Goal: Register for event/course: Register for event/course

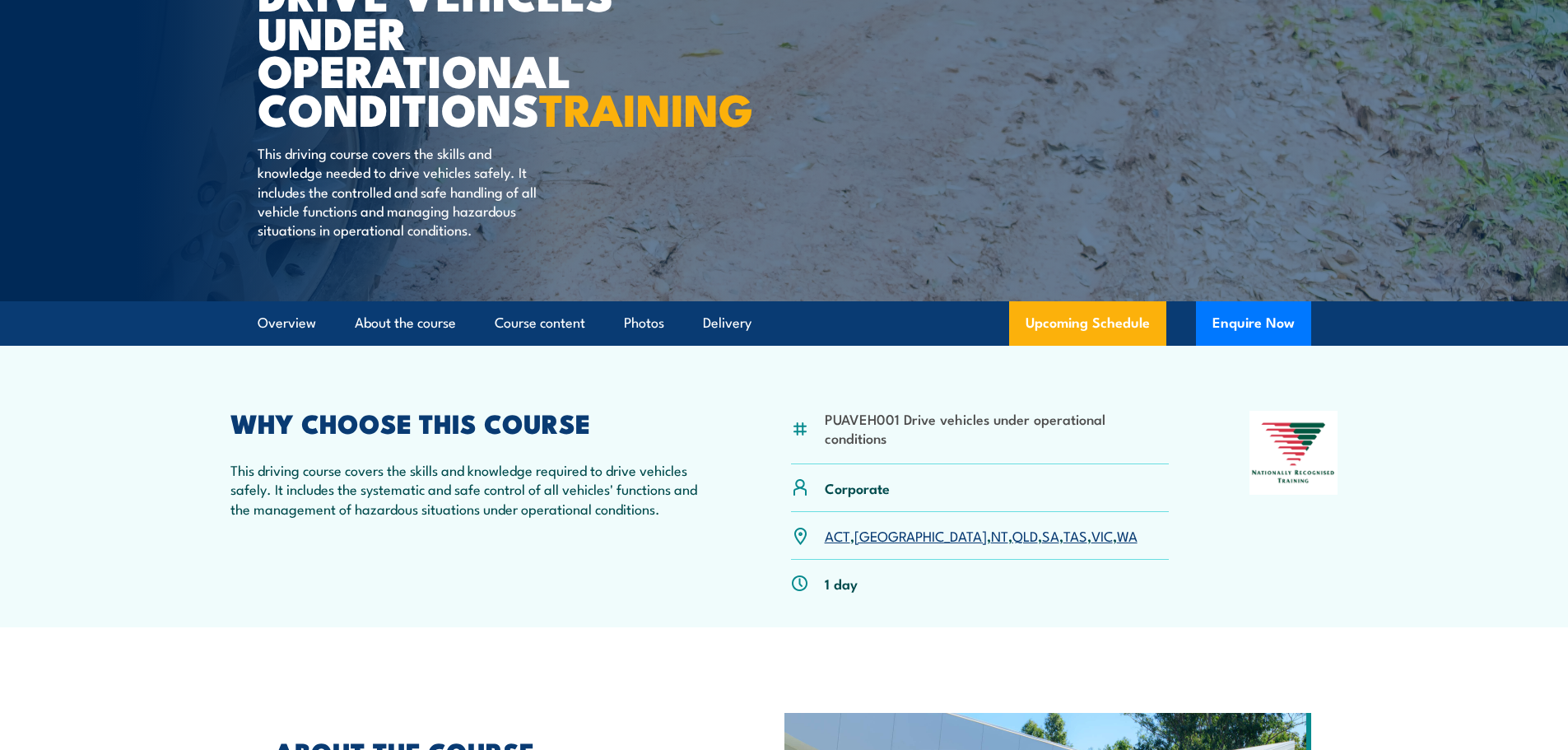
scroll to position [247, 0]
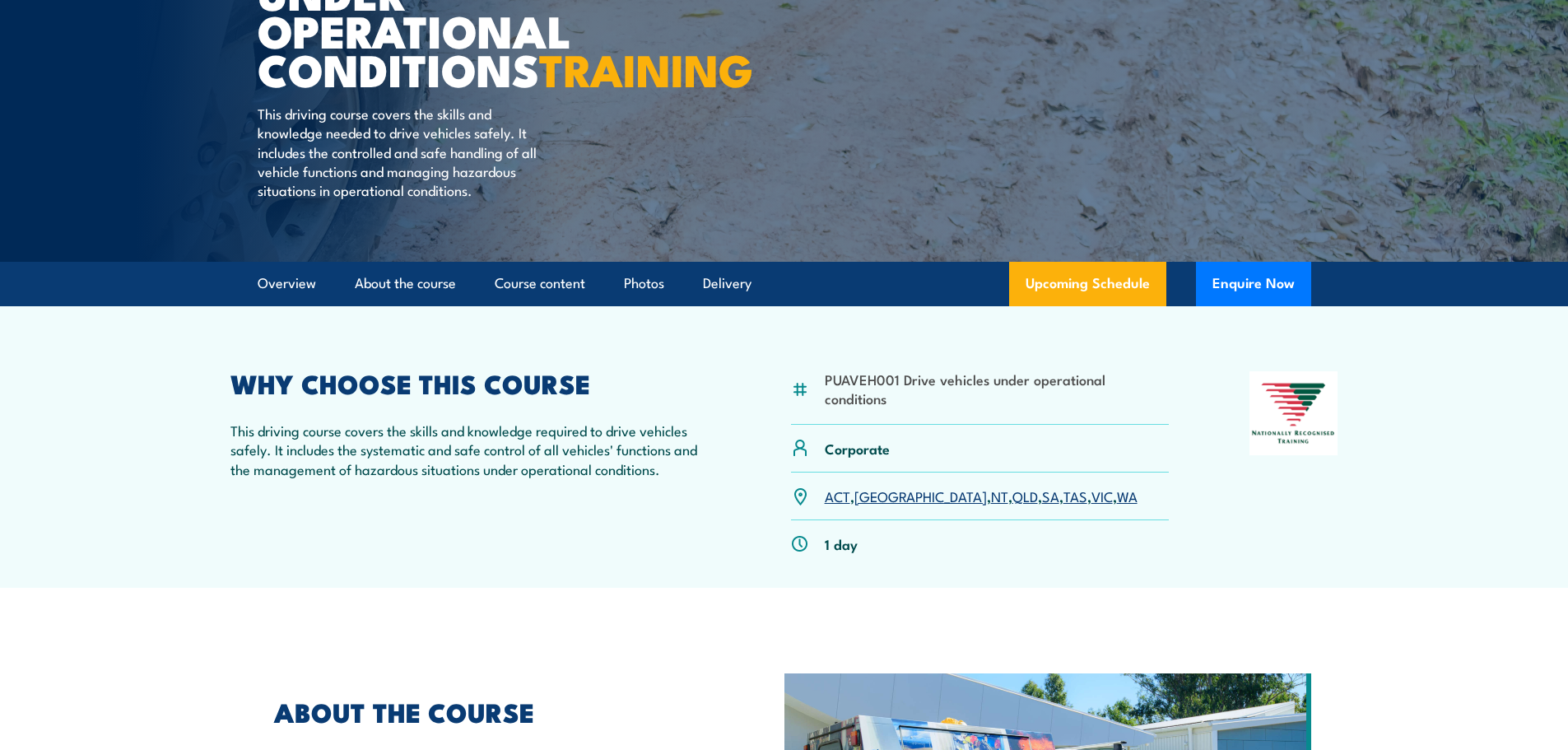
click at [1117, 505] on link "WA" at bounding box center [1127, 495] width 21 height 20
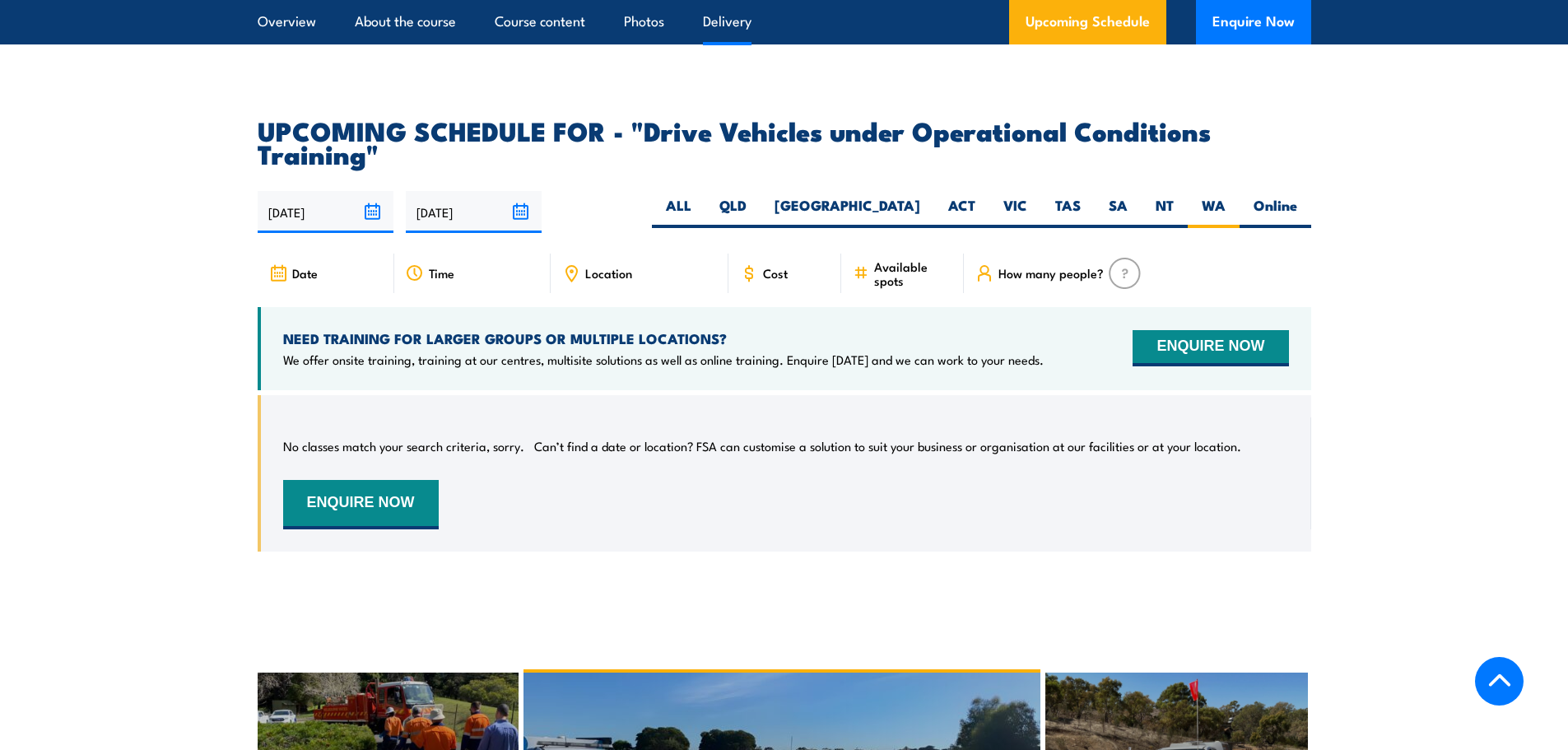
scroll to position [2019, 0]
